Goal: Task Accomplishment & Management: Manage account settings

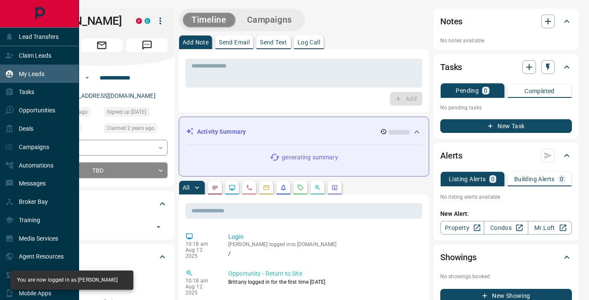
click at [23, 71] on p "My Leads" at bounding box center [32, 74] width 26 height 7
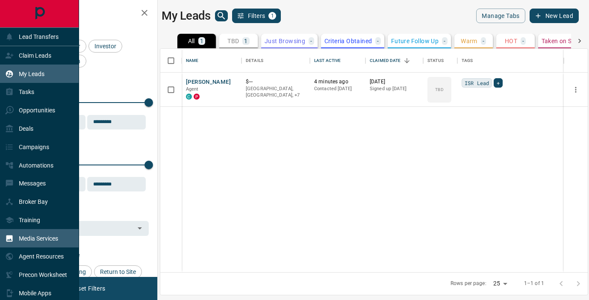
scroll to position [39, 0]
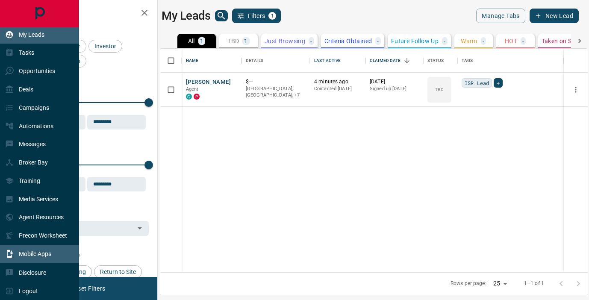
click at [33, 250] on div "Mobile Apps" at bounding box center [28, 254] width 46 height 14
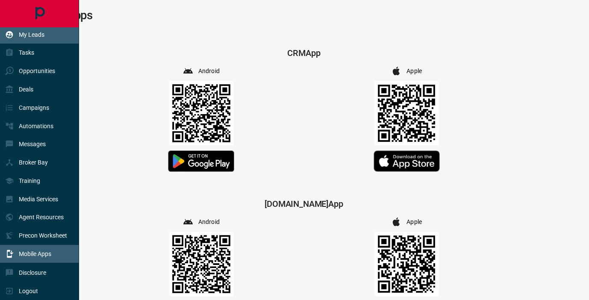
click at [33, 35] on p "My Leads" at bounding box center [32, 34] width 26 height 7
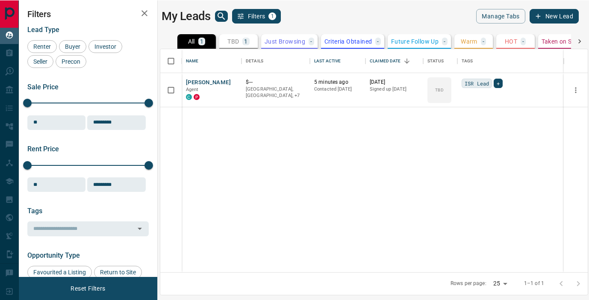
scroll to position [224, 428]
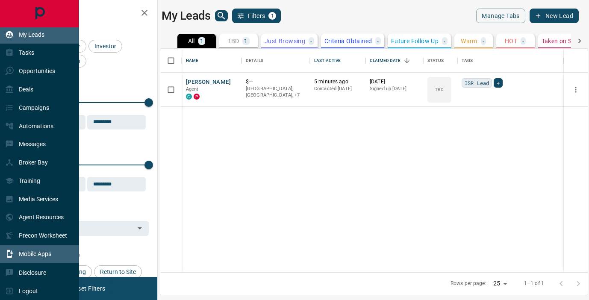
click at [33, 251] on p "Mobile Apps" at bounding box center [35, 254] width 33 height 7
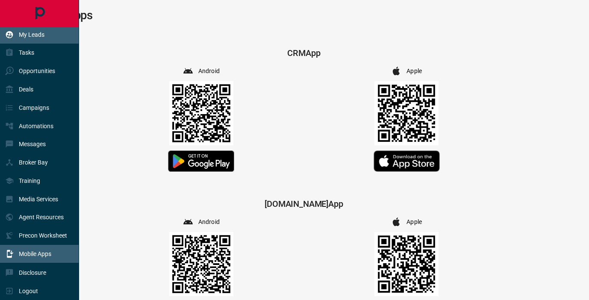
click at [43, 38] on p "My Leads" at bounding box center [32, 34] width 26 height 7
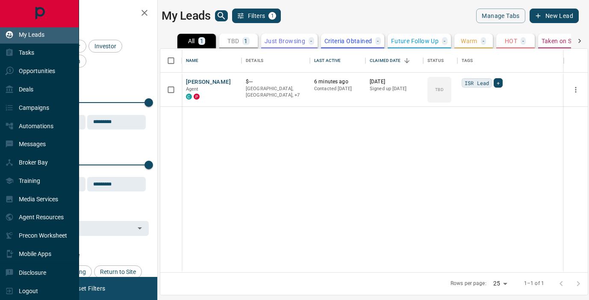
scroll to position [224, 428]
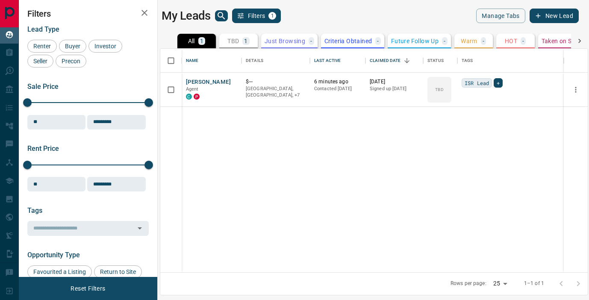
click at [547, 15] on button "New Lead" at bounding box center [554, 16] width 49 height 15
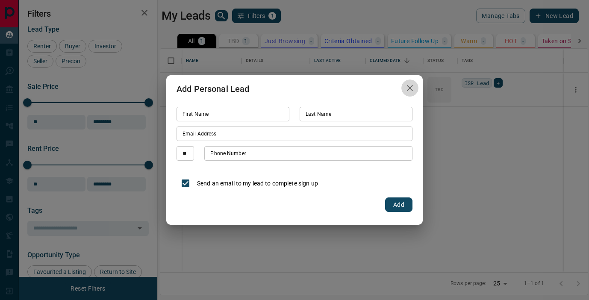
click at [411, 85] on icon "button" at bounding box center [410, 88] width 10 height 10
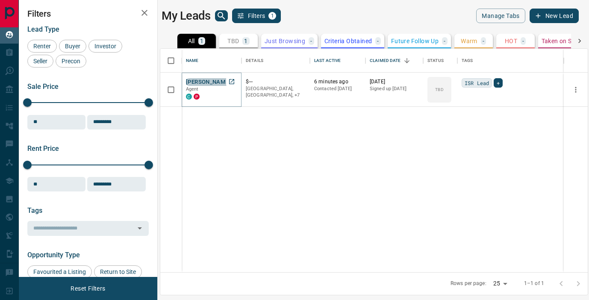
click at [215, 79] on button "[PERSON_NAME]" at bounding box center [208, 82] width 45 height 8
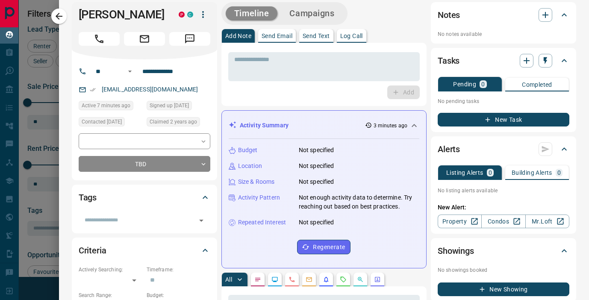
scroll to position [0, 0]
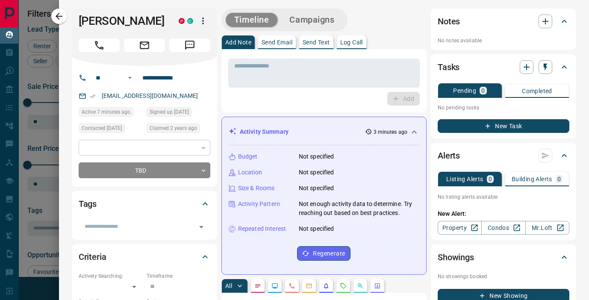
click at [143, 152] on body "Lead Transfers Claim Leads My Leads Tasks Opportunities Deals Campaigns Automat…" at bounding box center [294, 145] width 589 height 290
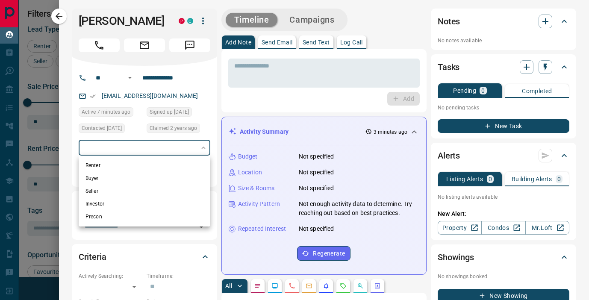
click at [205, 127] on div at bounding box center [294, 150] width 589 height 300
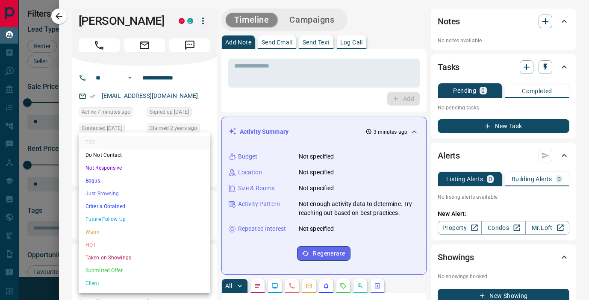
click at [134, 168] on body "Lead Transfers Claim Leads My Leads Tasks Opportunities Deals Campaigns Automat…" at bounding box center [294, 145] width 589 height 290
click at [207, 119] on div at bounding box center [294, 150] width 589 height 300
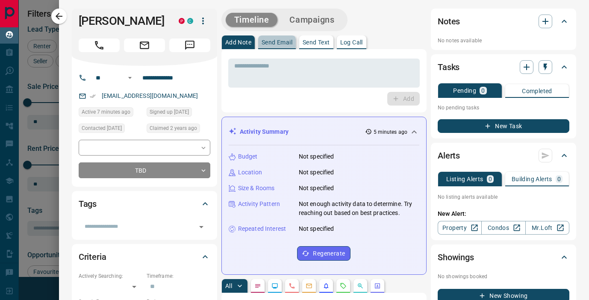
click at [277, 41] on p "Send Email" at bounding box center [277, 42] width 31 height 6
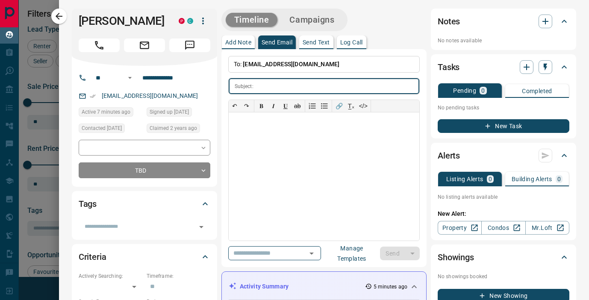
click at [316, 45] on p "Send Text" at bounding box center [316, 42] width 27 height 6
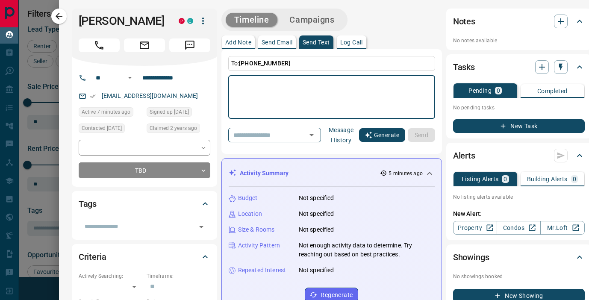
click at [386, 132] on button "Generate" at bounding box center [382, 135] width 46 height 14
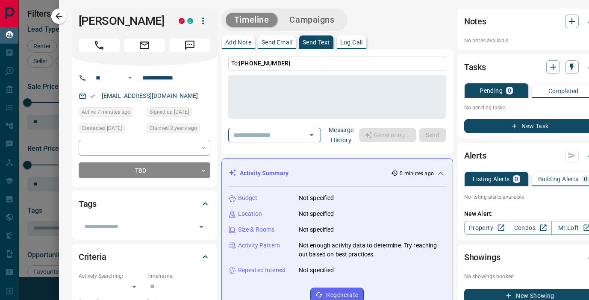
type textarea "**********"
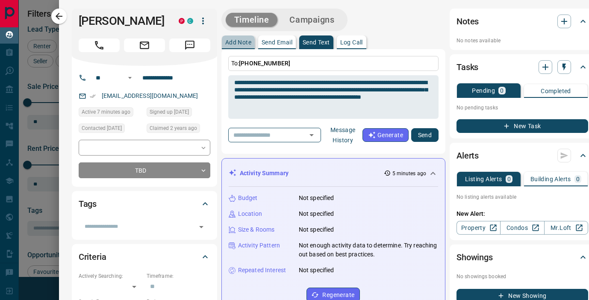
click at [242, 45] on p "Add Note" at bounding box center [238, 42] width 26 height 6
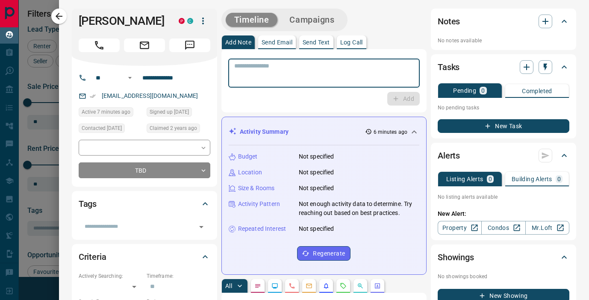
click at [345, 75] on textarea at bounding box center [324, 73] width 180 height 22
click at [352, 20] on div "Timeline Campaigns" at bounding box center [324, 20] width 205 height 23
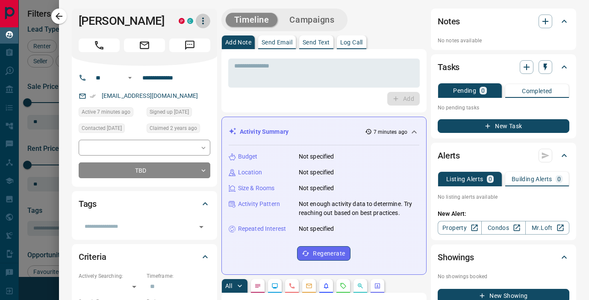
click at [201, 20] on icon "button" at bounding box center [203, 21] width 10 height 10
click at [210, 21] on div at bounding box center [294, 150] width 589 height 300
click at [205, 21] on icon "button" at bounding box center [203, 21] width 10 height 10
click at [216, 42] on div at bounding box center [294, 150] width 589 height 300
click at [56, 11] on icon "button" at bounding box center [59, 16] width 10 height 10
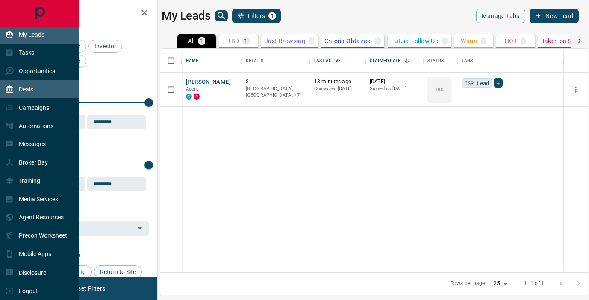
click at [59, 85] on div "Deals" at bounding box center [39, 89] width 79 height 18
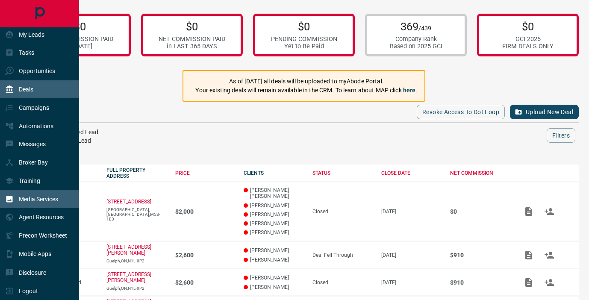
scroll to position [30, 0]
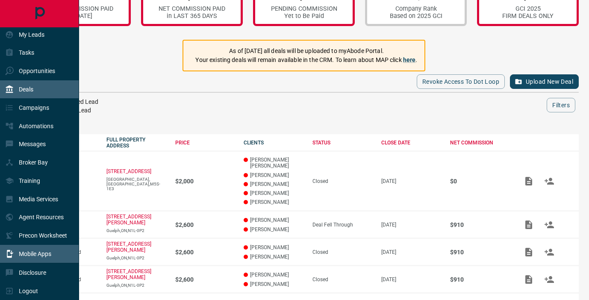
click at [49, 252] on p "Mobile Apps" at bounding box center [35, 254] width 33 height 7
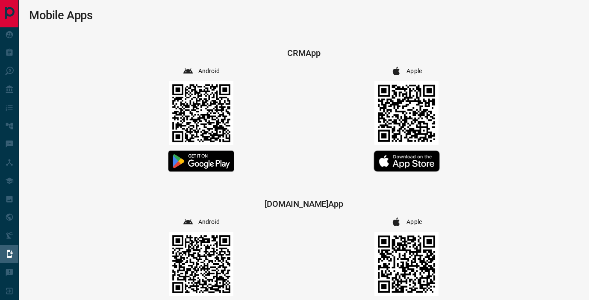
click at [119, 62] on div "CRM App Android Apple" at bounding box center [304, 110] width 550 height 125
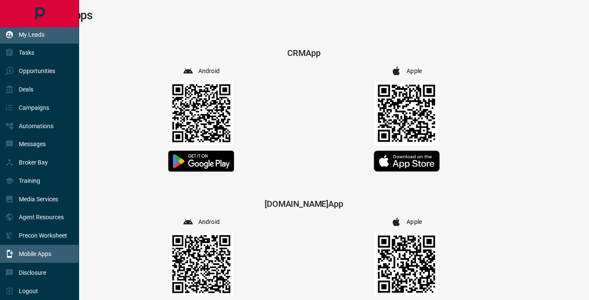
click at [22, 38] on p "My Leads" at bounding box center [32, 34] width 26 height 7
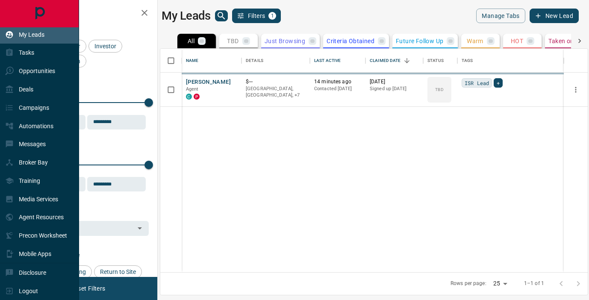
scroll to position [224, 428]
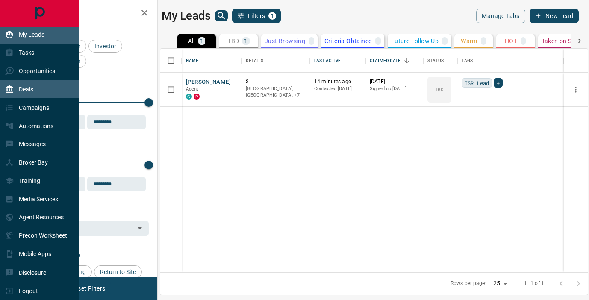
click at [10, 89] on icon at bounding box center [9, 89] width 9 height 9
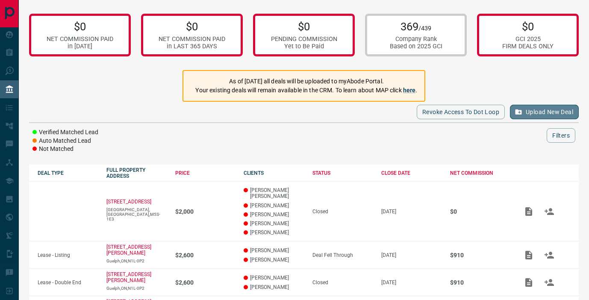
click at [532, 107] on button "Upload New Deal" at bounding box center [544, 112] width 69 height 15
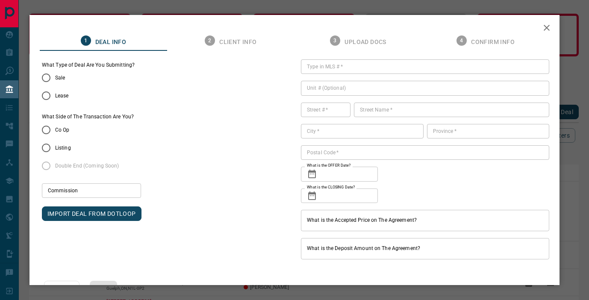
click at [255, 101] on div "What Type of Deal Are You Submitting? Sale Lease" at bounding box center [166, 83] width 249 height 43
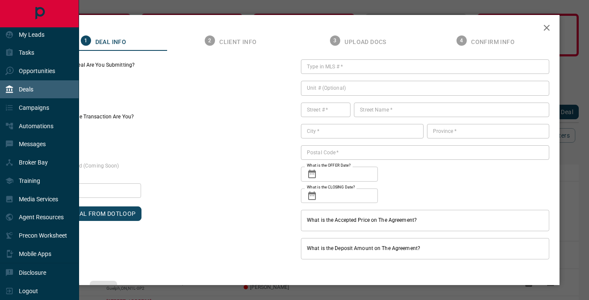
click at [39, 90] on div "Deals" at bounding box center [39, 89] width 79 height 18
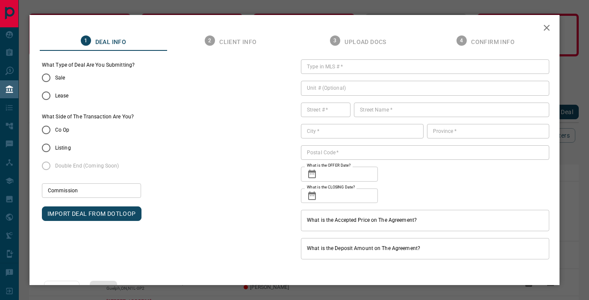
click at [545, 29] on icon "button" at bounding box center [547, 28] width 10 height 10
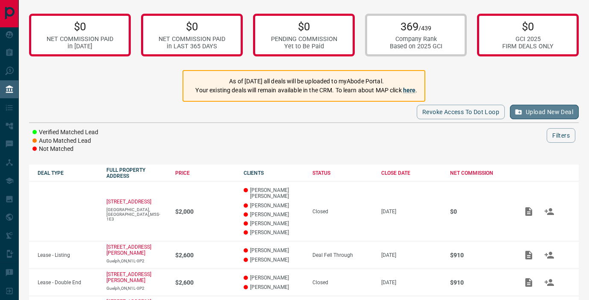
click at [546, 110] on button "Upload New Deal" at bounding box center [544, 112] width 69 height 15
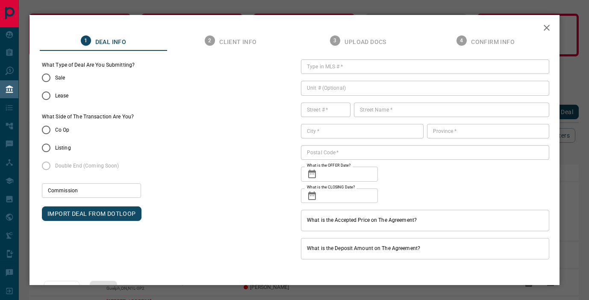
click at [549, 27] on icon "button" at bounding box center [547, 28] width 10 height 10
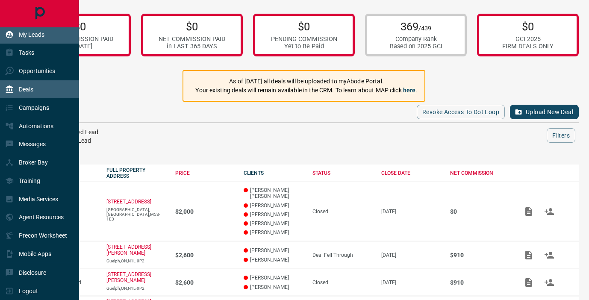
click at [31, 33] on p "My Leads" at bounding box center [32, 34] width 26 height 7
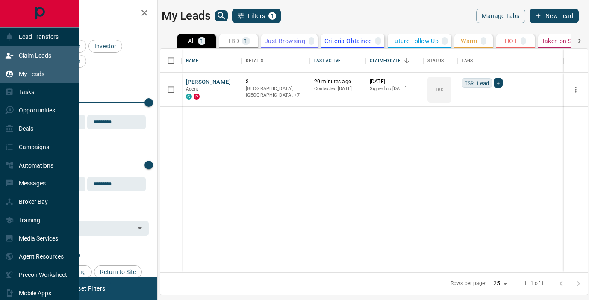
click at [50, 52] on p "Claim Leads" at bounding box center [35, 55] width 33 height 7
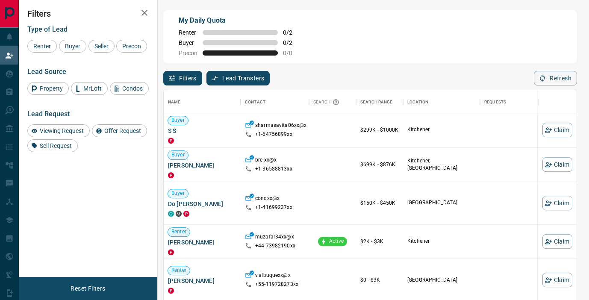
scroll to position [593, 0]
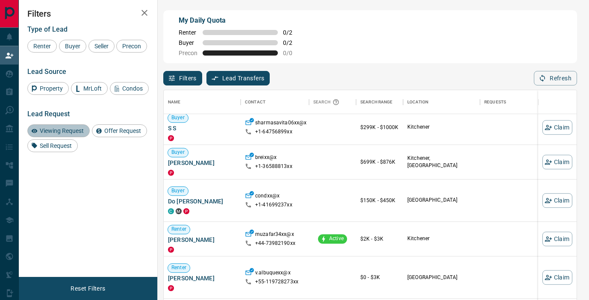
click at [62, 137] on div "Viewing Request" at bounding box center [58, 130] width 62 height 13
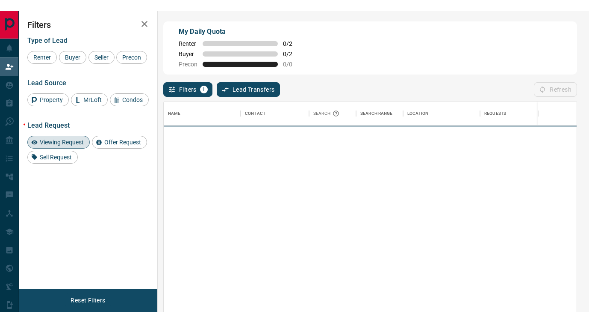
scroll to position [0, 0]
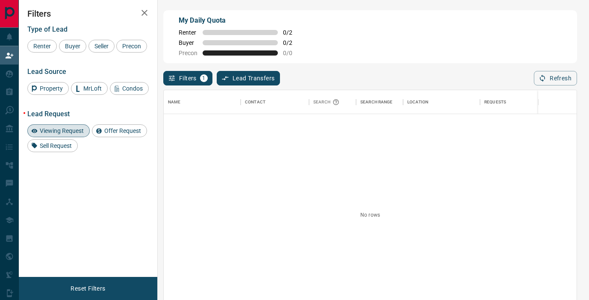
click at [77, 134] on span "Viewing Request" at bounding box center [62, 130] width 50 height 7
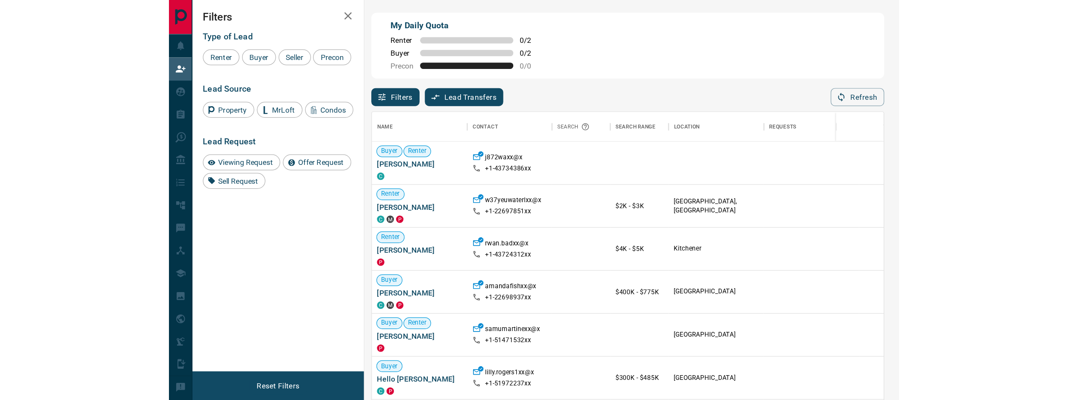
scroll to position [0, 0]
